Goal: Task Accomplishment & Management: Use online tool/utility

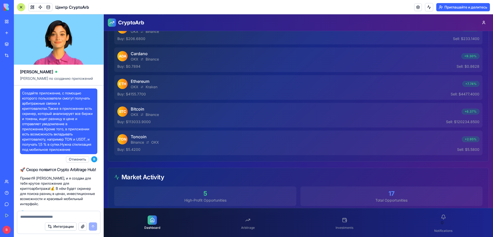
scroll to position [184, 0]
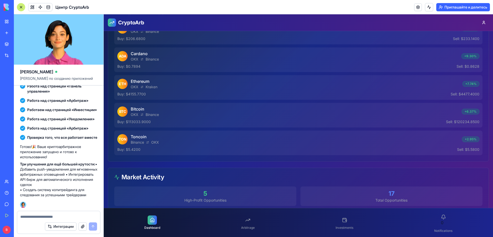
click at [253, 221] on link "Arbitrage" at bounding box center [248, 223] width 18 height 19
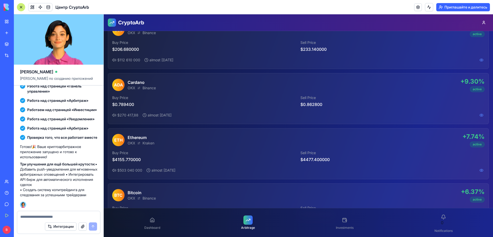
scroll to position [154, 0]
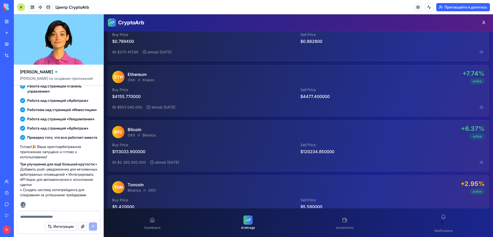
click at [348, 224] on link "Investments" at bounding box center [345, 223] width 22 height 19
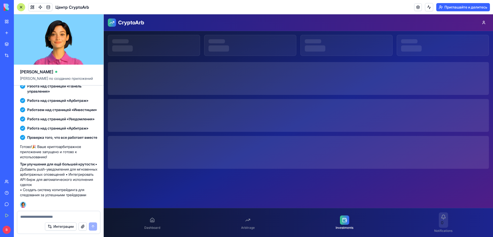
click at [439, 221] on div "0" at bounding box center [443, 220] width 9 height 15
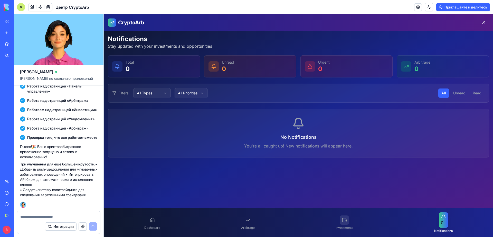
click at [343, 221] on icon at bounding box center [345, 220] width 4 height 3
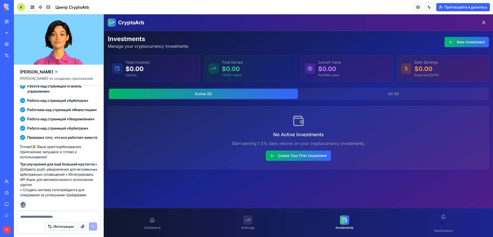
click at [244, 222] on div at bounding box center [247, 220] width 9 height 9
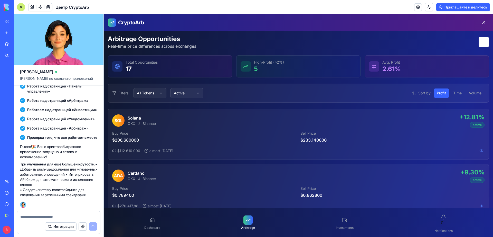
click at [169, 221] on div "Dashboard Arbitrage Investments 0 Notifications" at bounding box center [299, 223] width 390 height 29
click at [158, 224] on link "Dashboard" at bounding box center [152, 223] width 20 height 19
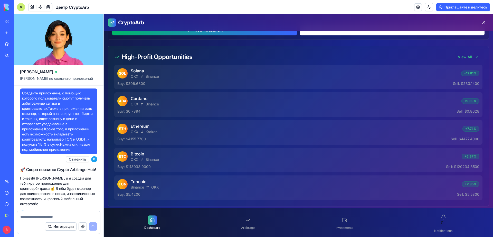
scroll to position [137, 0]
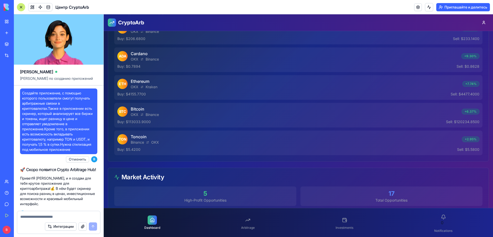
click at [38, 214] on div at bounding box center [58, 216] width 83 height 8
click at [38, 219] on textarea at bounding box center [58, 217] width 77 height 5
type textarea "**********"
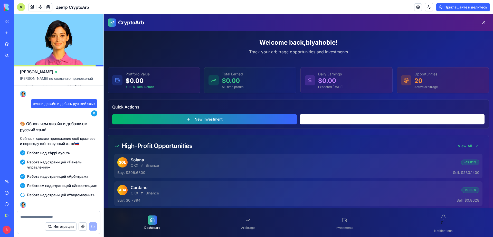
scroll to position [0, 0]
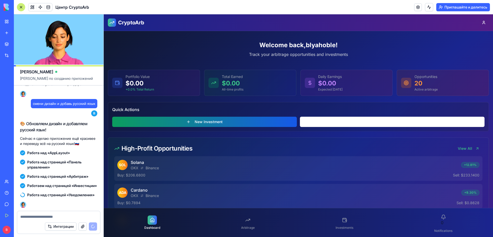
click at [272, 125] on button "New Investment" at bounding box center [204, 122] width 185 height 10
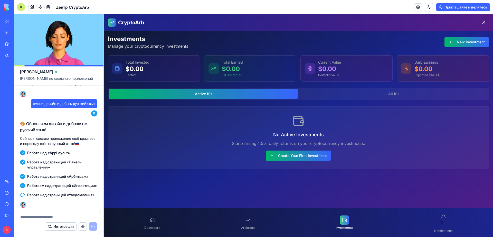
click at [342, 220] on icon at bounding box center [344, 220] width 5 height 5
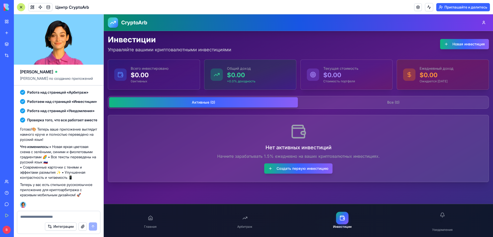
scroll to position [395, 0]
click at [238, 217] on link "Арбитраж" at bounding box center [244, 221] width 21 height 23
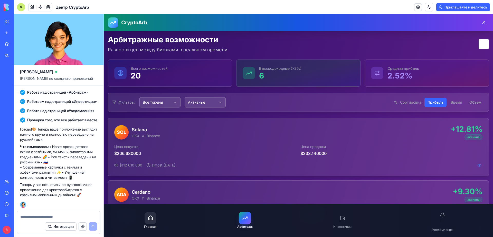
click at [149, 222] on div at bounding box center [150, 219] width 12 height 12
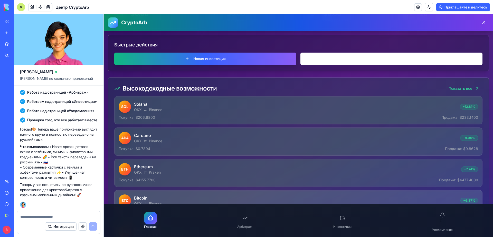
scroll to position [26, 0]
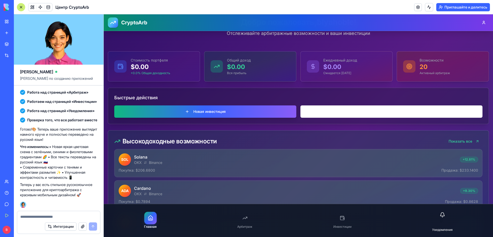
click at [432, 215] on link "0 Уведомления" at bounding box center [442, 221] width 27 height 29
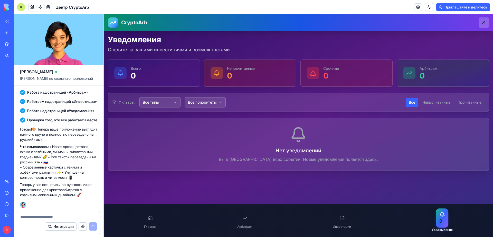
click at [486, 26] on button at bounding box center [484, 22] width 10 height 10
